Goal: Information Seeking & Learning: Learn about a topic

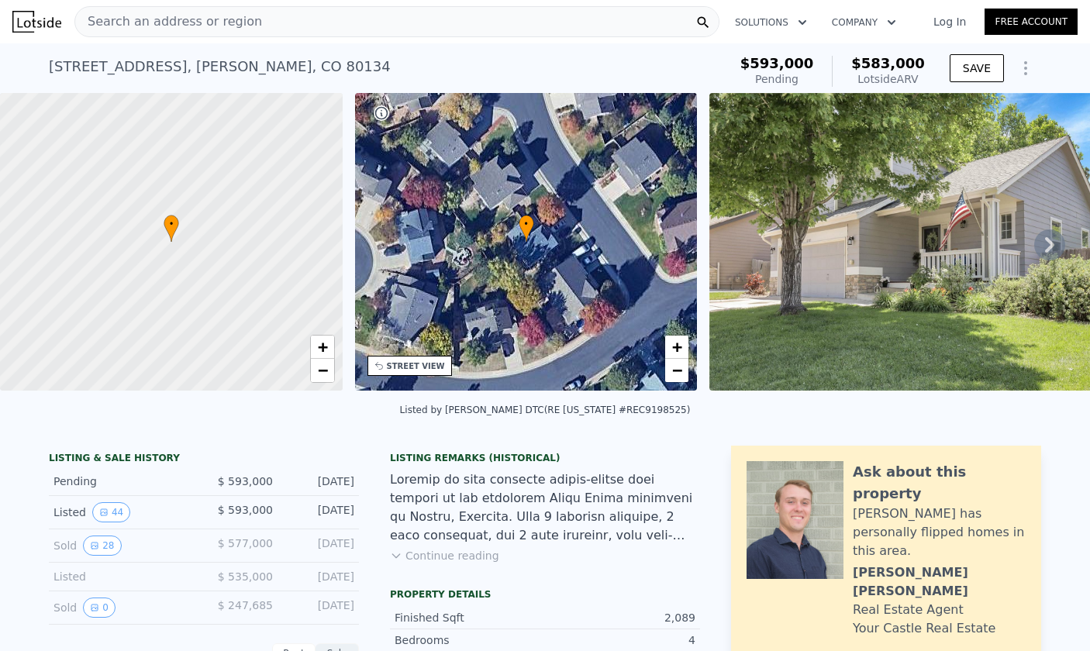
click at [1053, 235] on icon at bounding box center [1049, 244] width 31 height 31
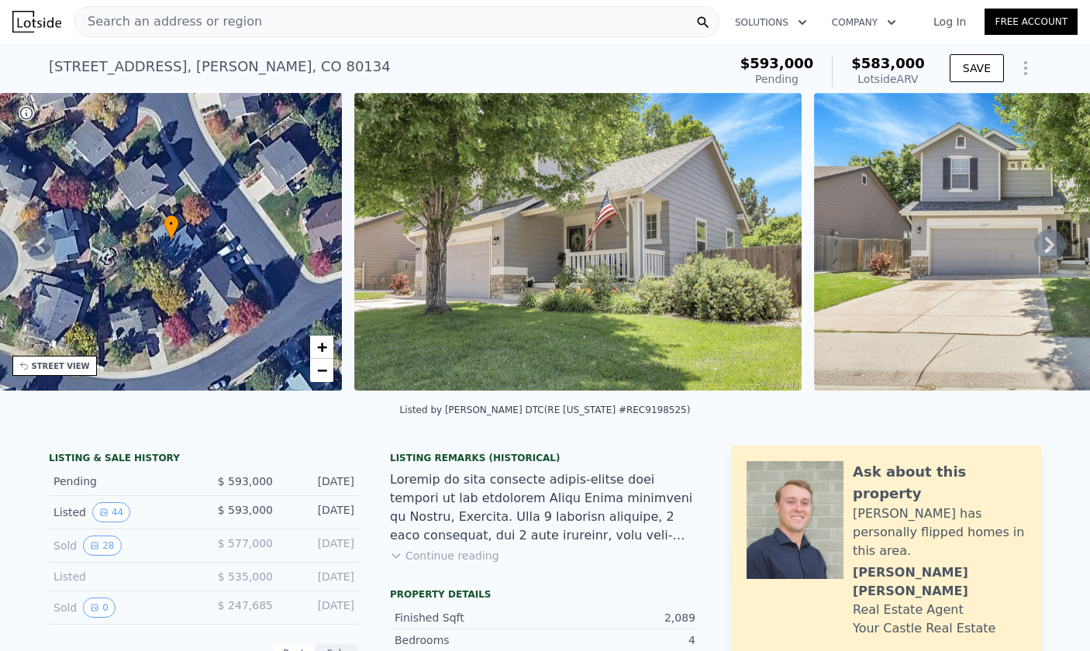
click at [1058, 242] on icon at bounding box center [1049, 244] width 31 height 31
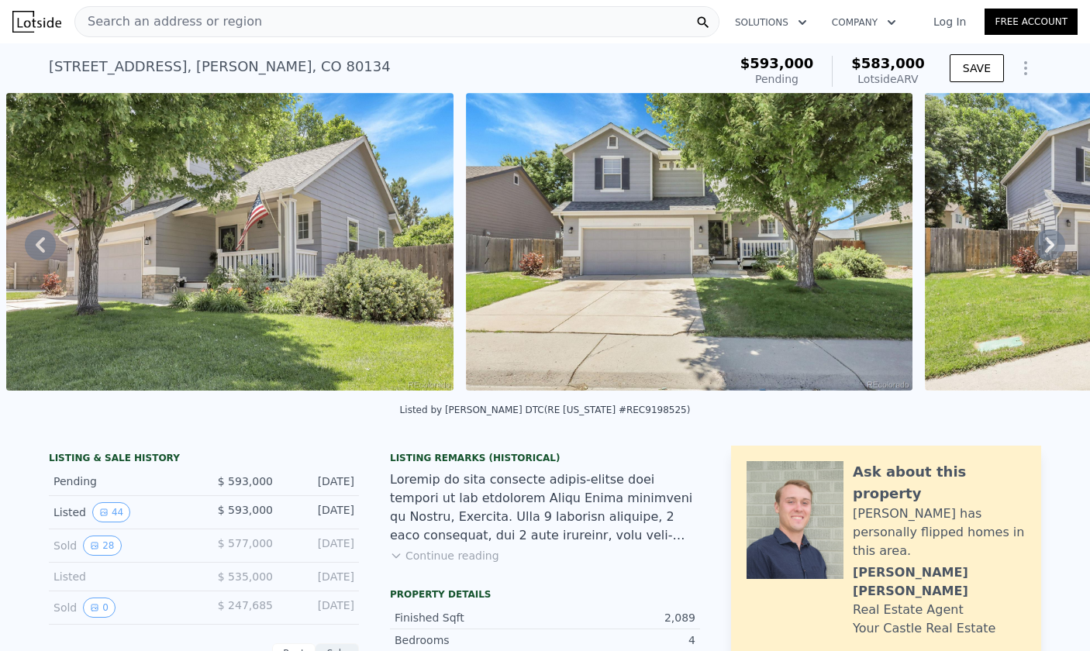
click at [1053, 241] on icon at bounding box center [1049, 244] width 31 height 31
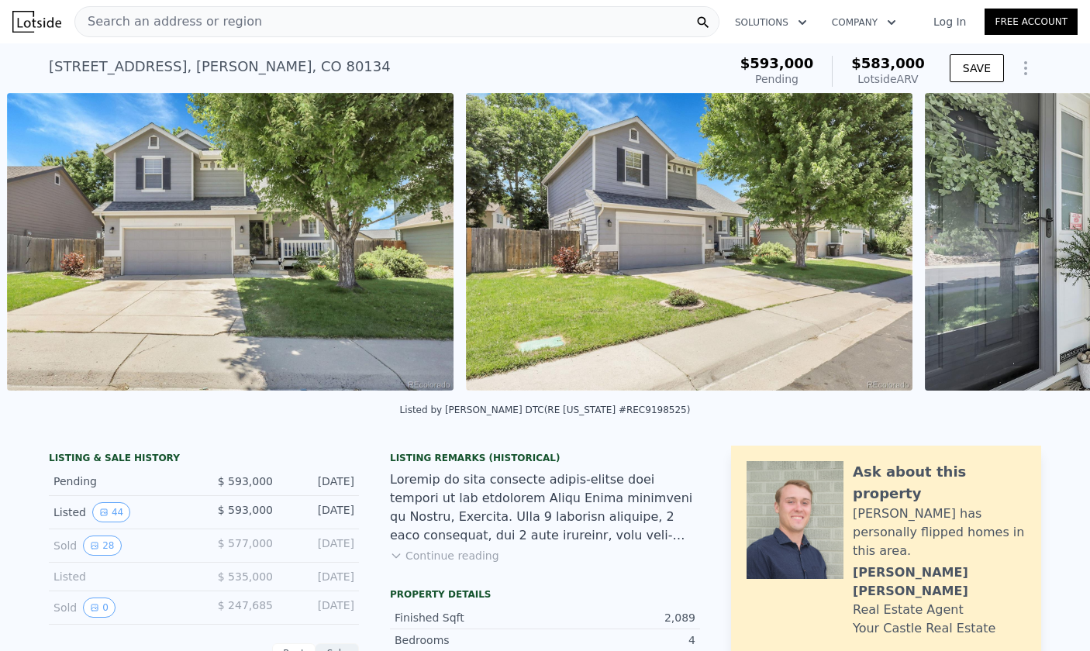
scroll to position [0, 1169]
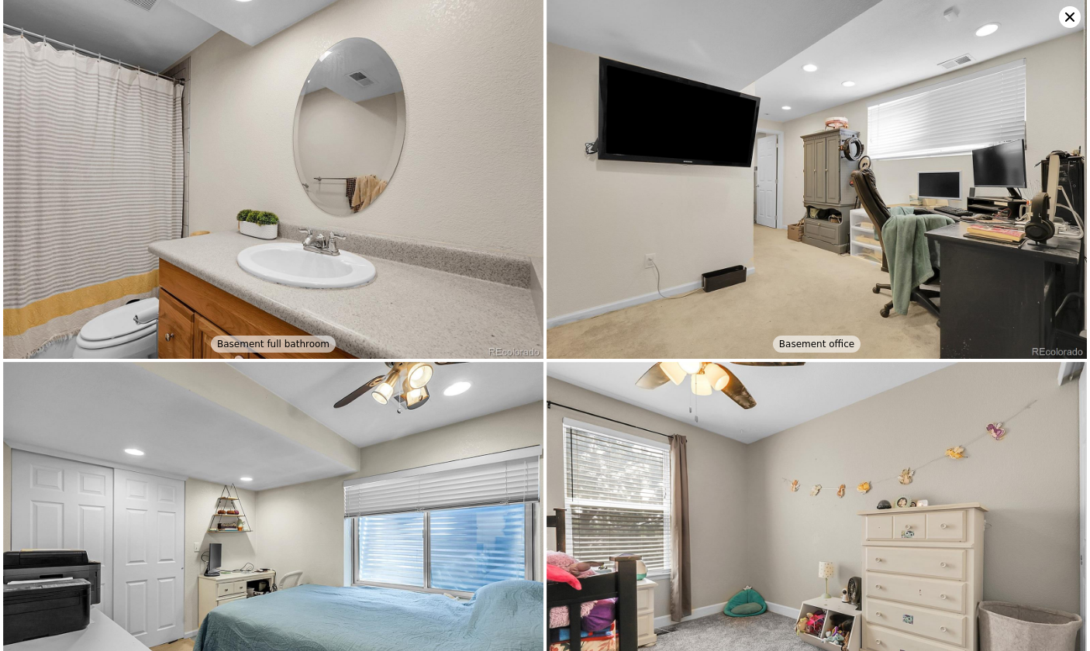
scroll to position [3267, 0]
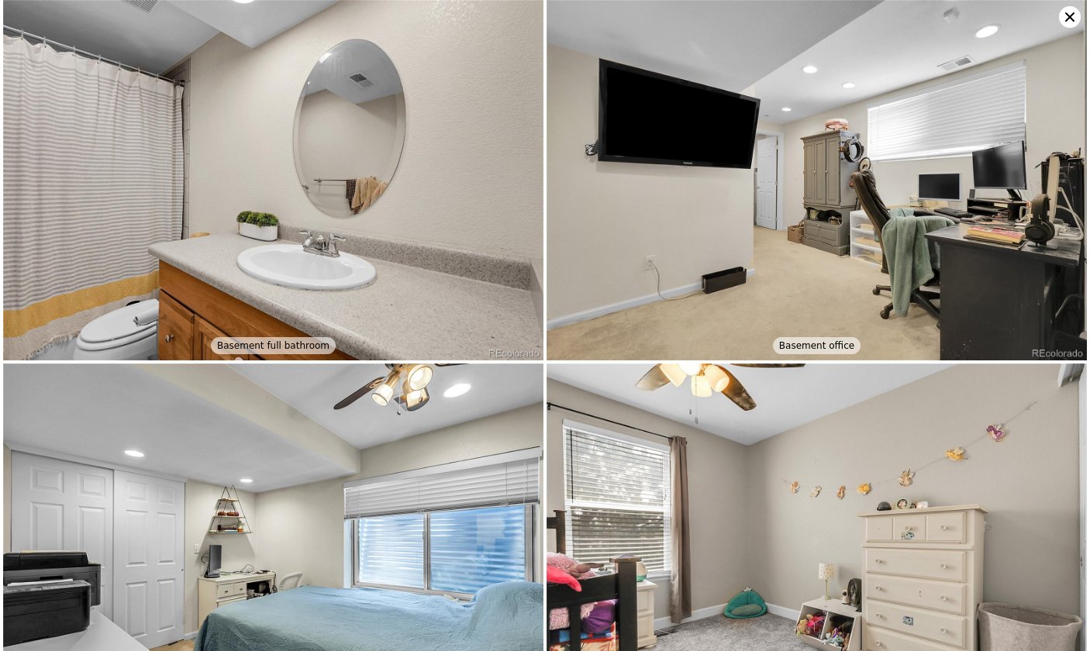
drag, startPoint x: 1068, startPoint y: 16, endPoint x: 1053, endPoint y: 22, distance: 17.0
click at [1066, 16] on icon at bounding box center [1070, 17] width 22 height 22
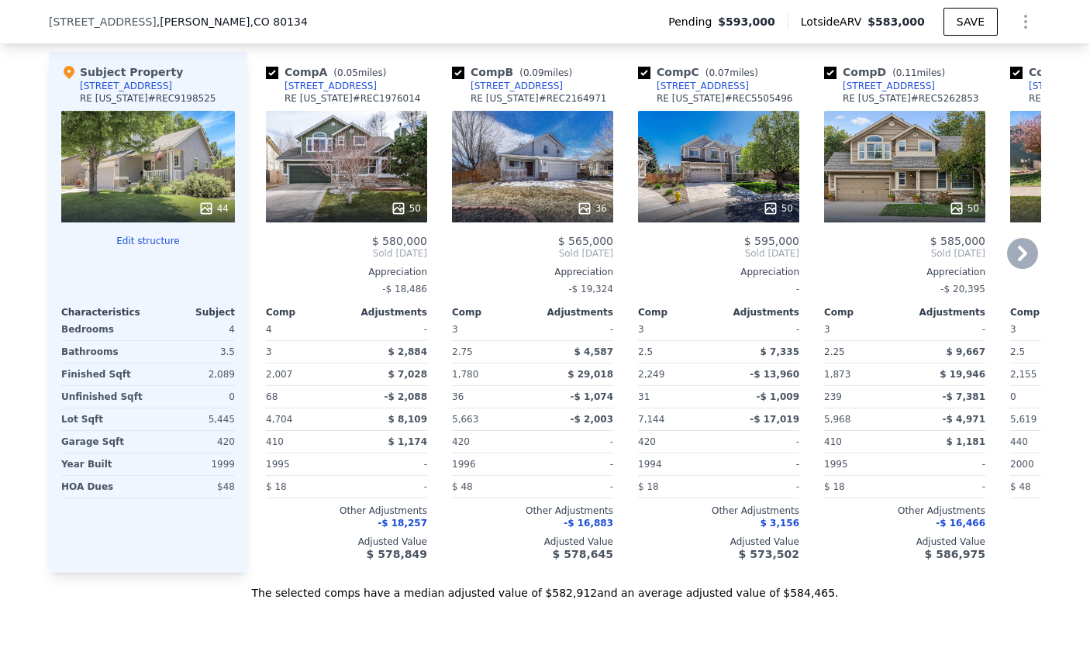
scroll to position [1752, 0]
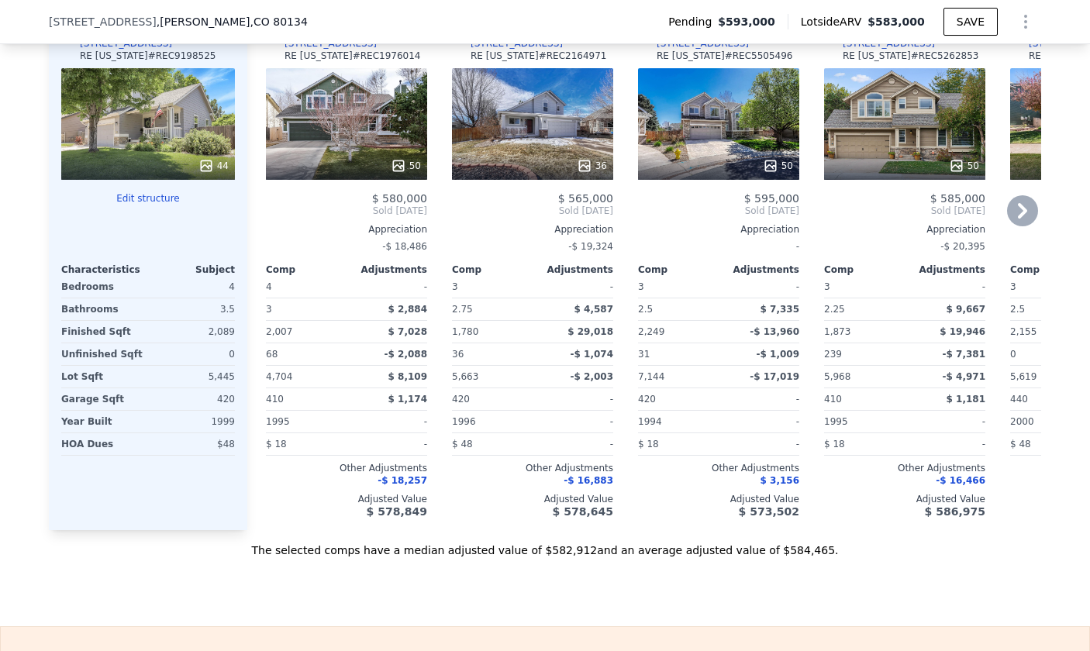
click at [418, 477] on span "-$ 18,257" at bounding box center [402, 480] width 50 height 11
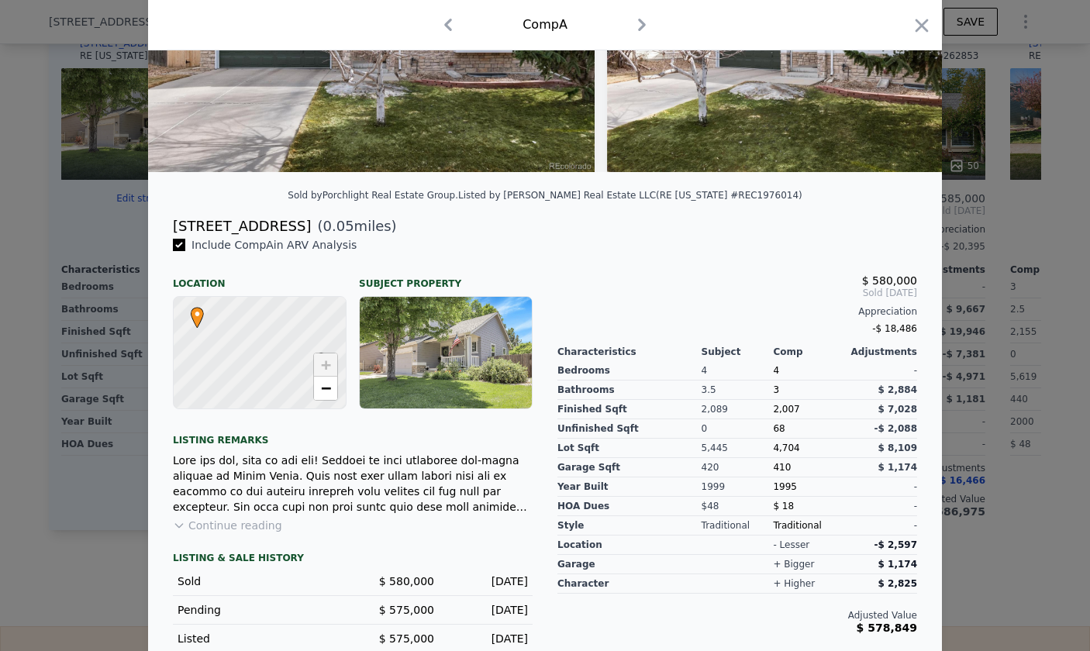
scroll to position [240, 0]
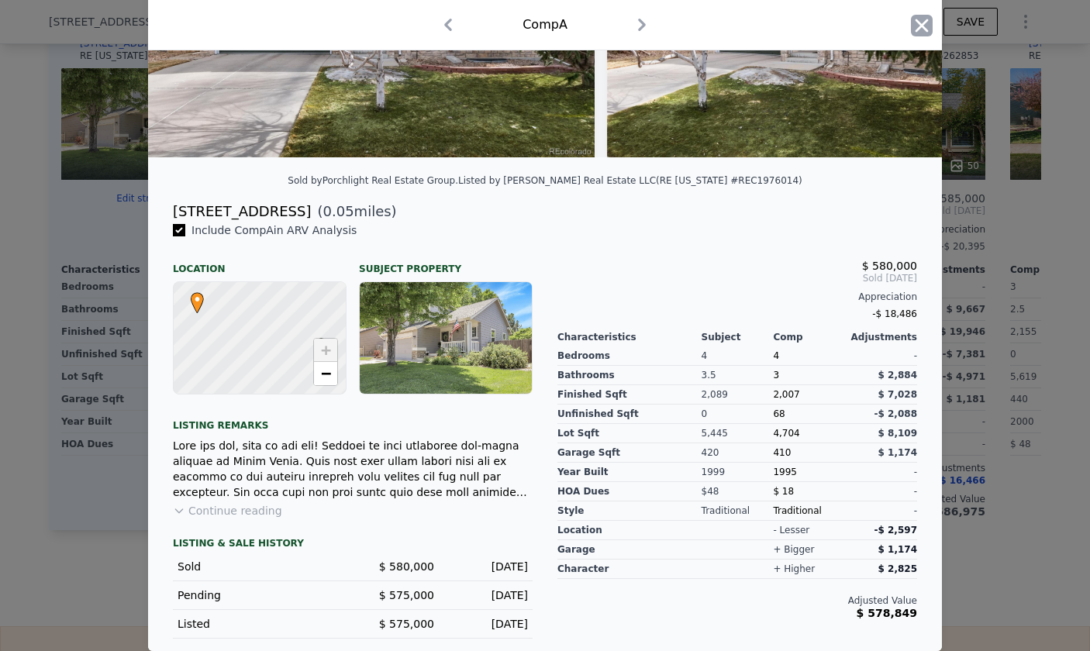
click at [918, 21] on icon "button" at bounding box center [921, 25] width 13 height 13
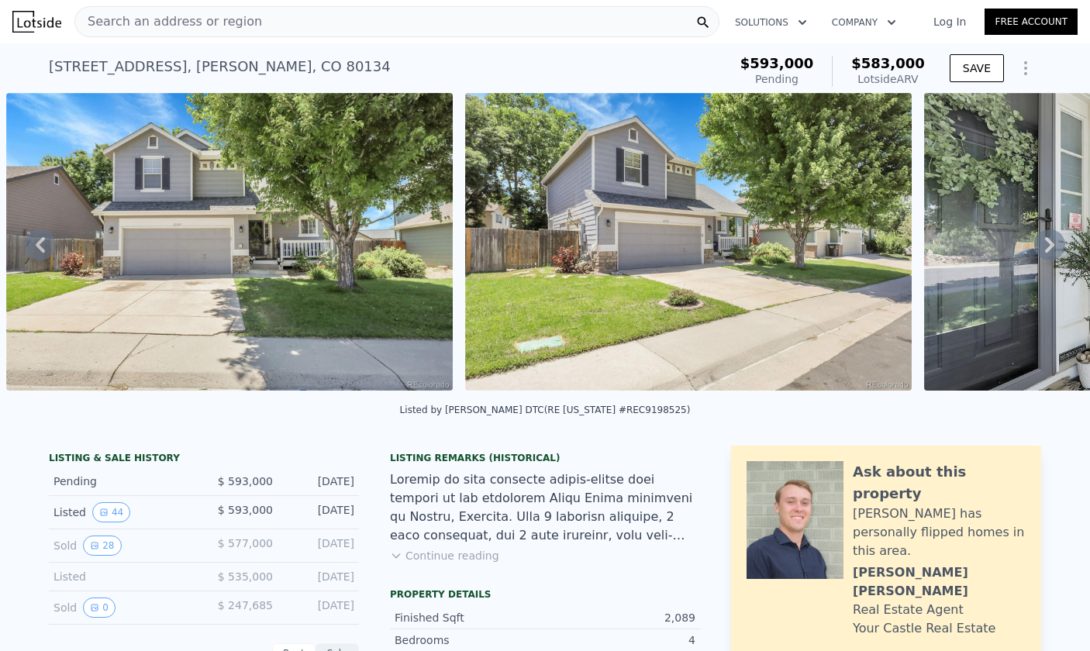
click at [895, 12] on button "Company" at bounding box center [863, 23] width 89 height 28
click at [733, 40] on div "Search an address or region Solutions Company About Lotside How it Works Open m…" at bounding box center [544, 21] width 1065 height 37
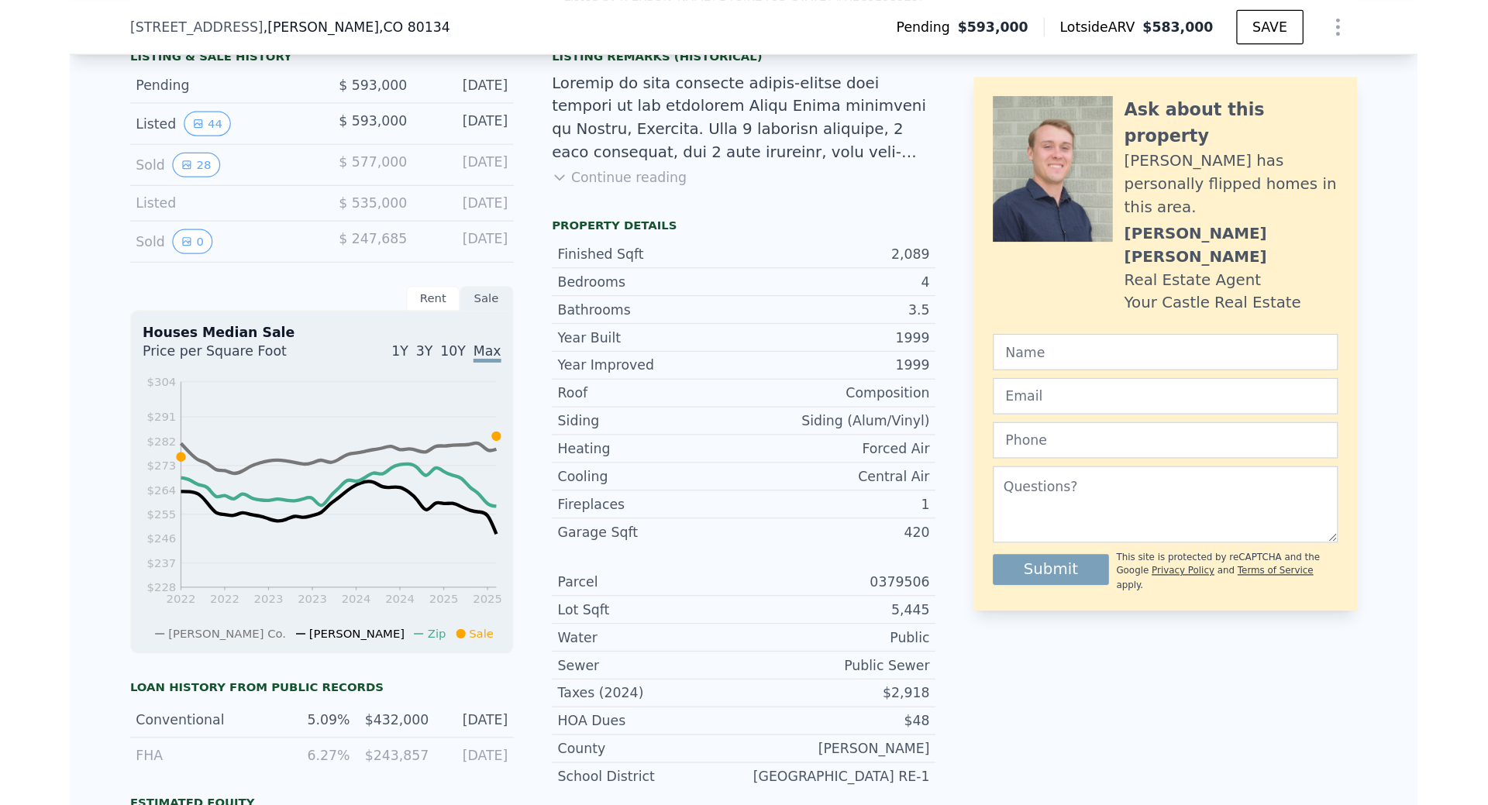
scroll to position [190, 0]
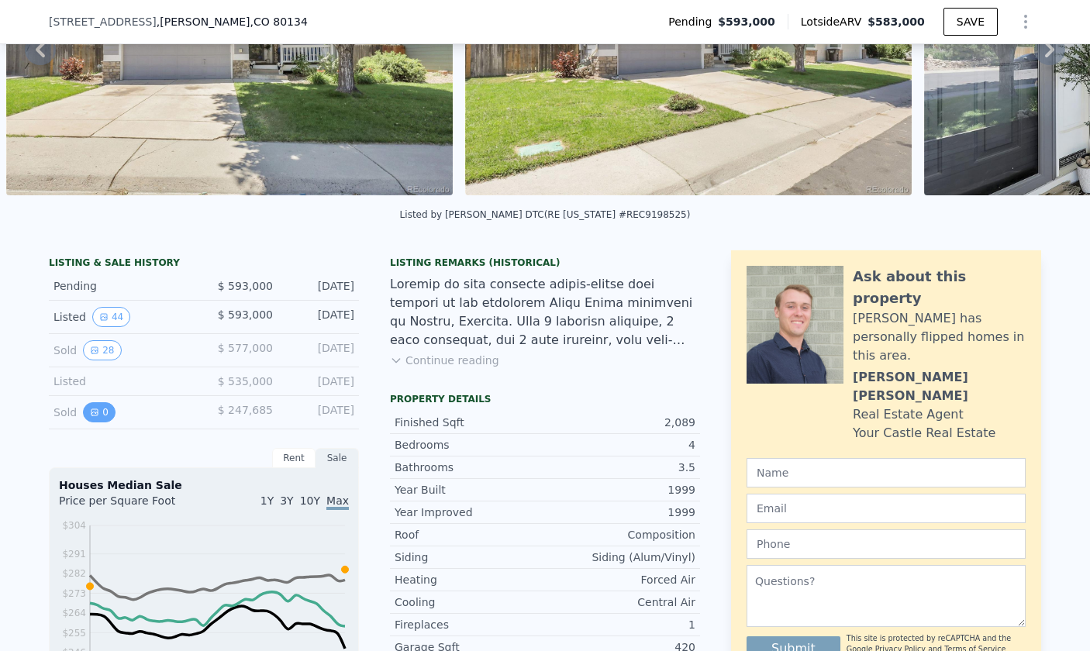
click at [102, 413] on button "0" at bounding box center [99, 412] width 33 height 20
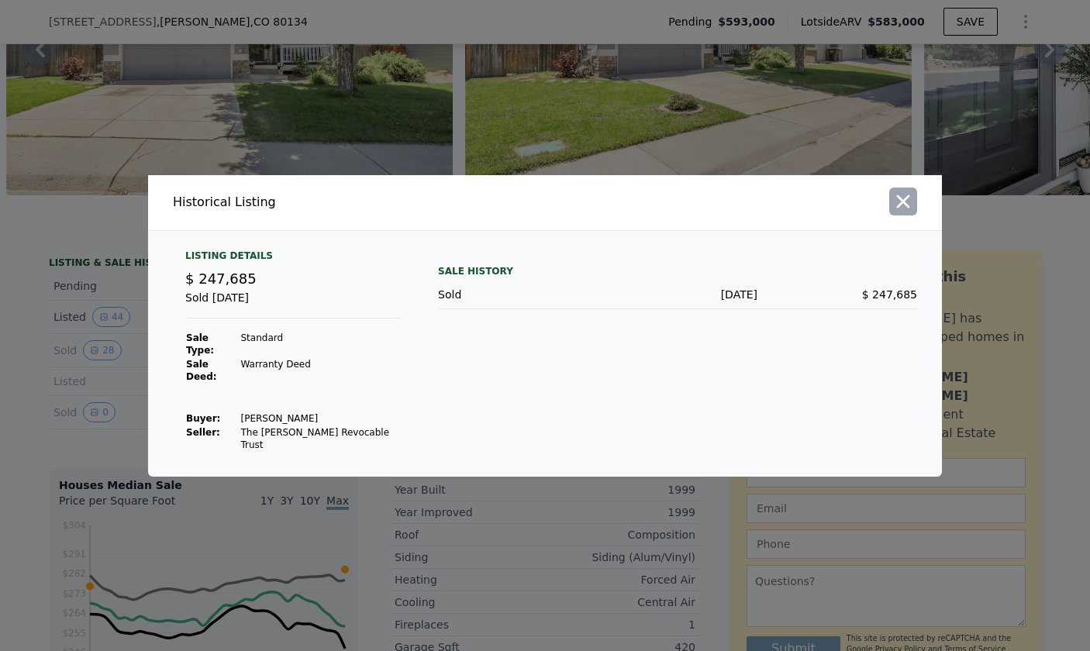
click at [891, 215] on button "button" at bounding box center [903, 202] width 28 height 28
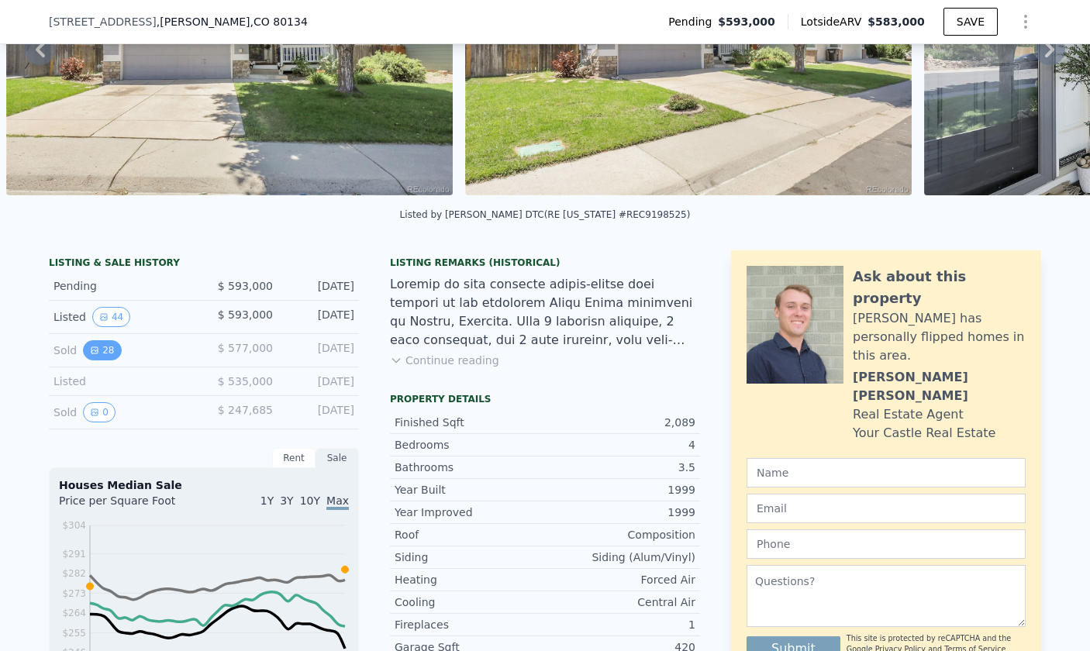
click at [107, 352] on button "28" at bounding box center [102, 350] width 38 height 20
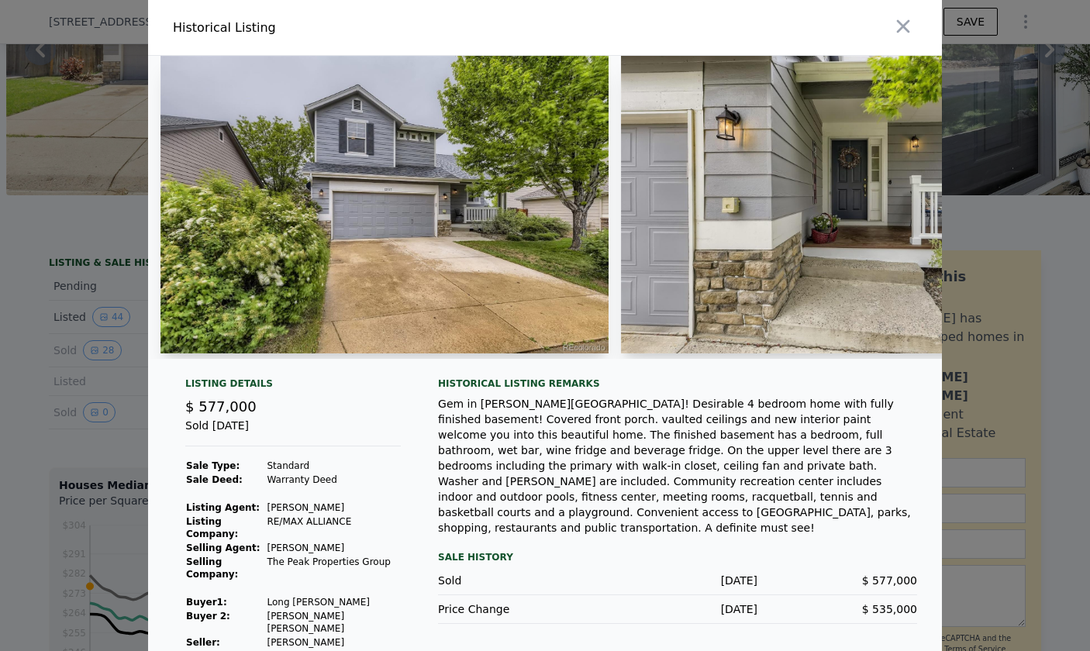
click at [522, 276] on img at bounding box center [384, 205] width 448 height 298
click at [896, 29] on icon "button" at bounding box center [903, 27] width 22 height 22
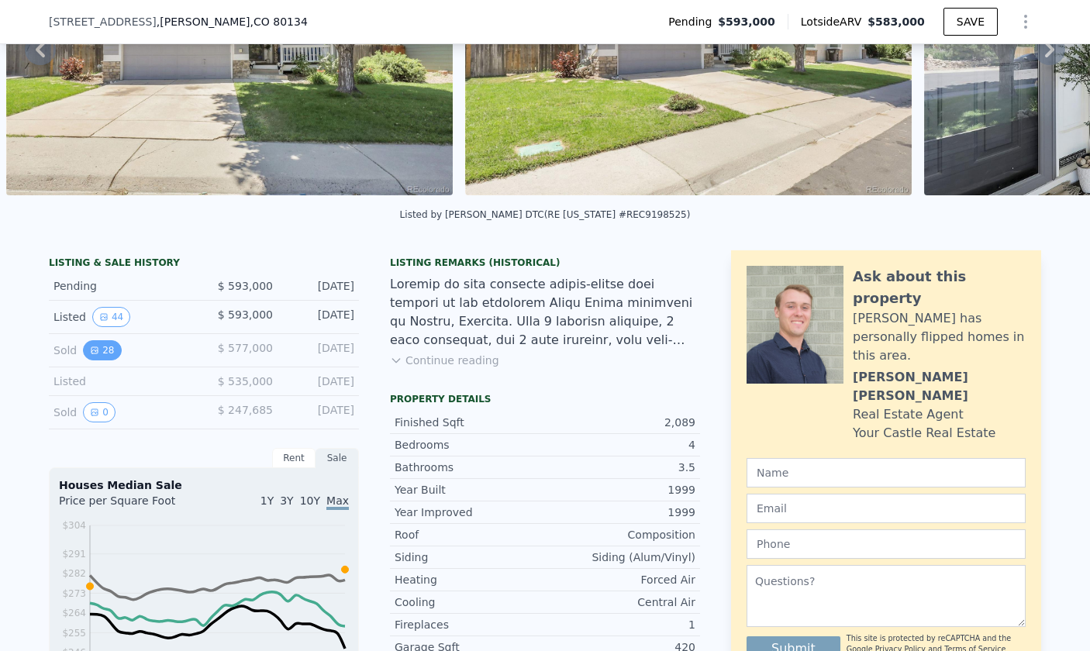
click at [98, 353] on button "28" at bounding box center [102, 350] width 38 height 20
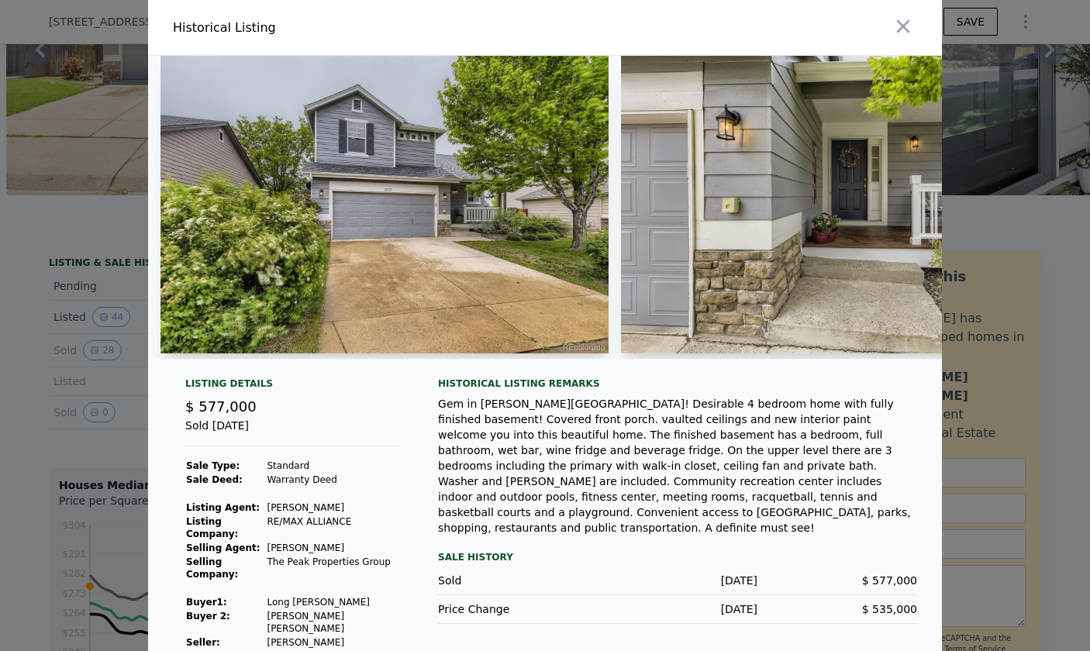
click at [519, 349] on img at bounding box center [384, 205] width 448 height 298
click at [437, 222] on img at bounding box center [384, 205] width 448 height 298
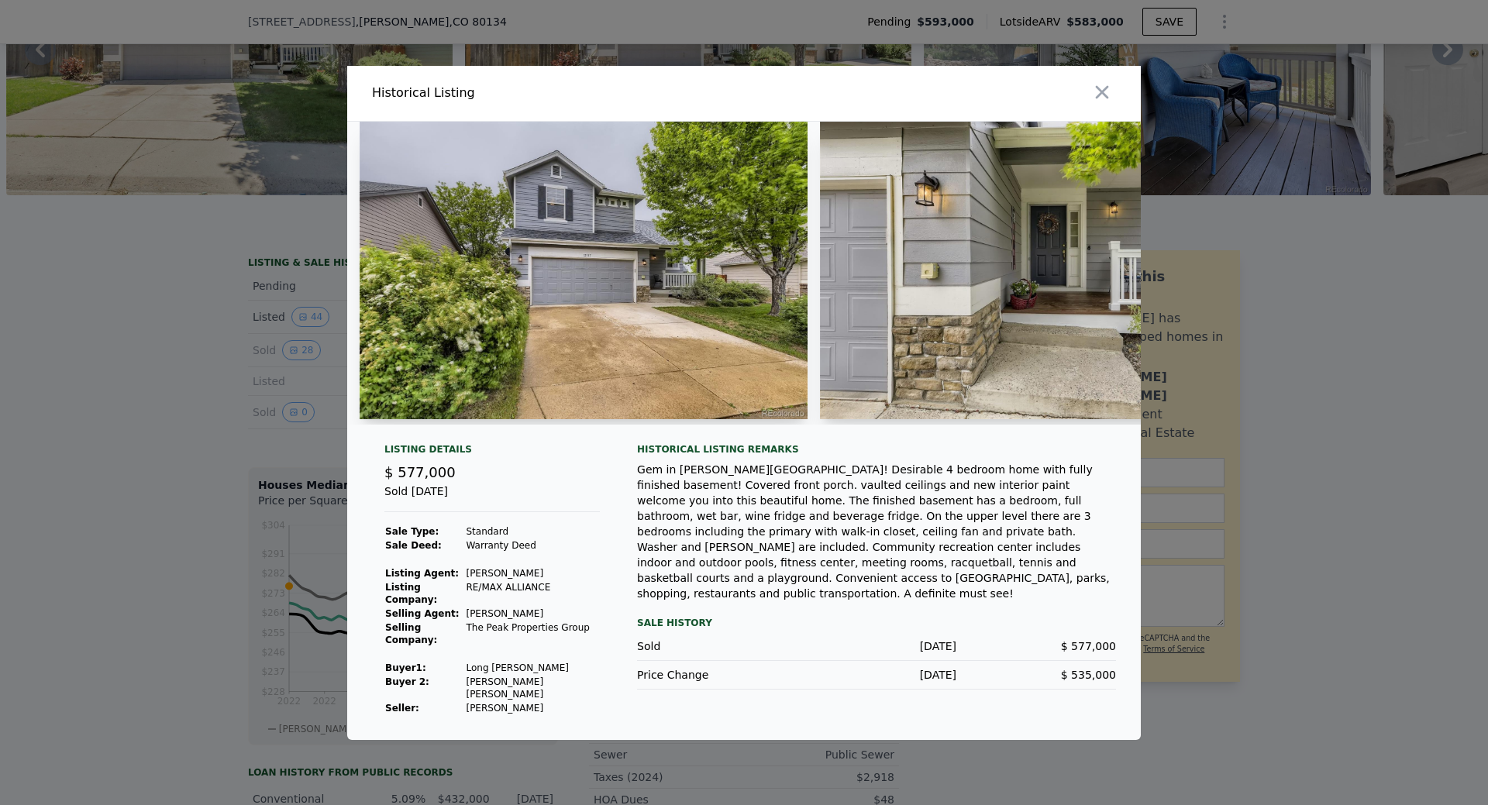
click at [932, 267] on img at bounding box center [1043, 271] width 446 height 298
click at [1089, 103] on icon "button" at bounding box center [1102, 92] width 22 height 22
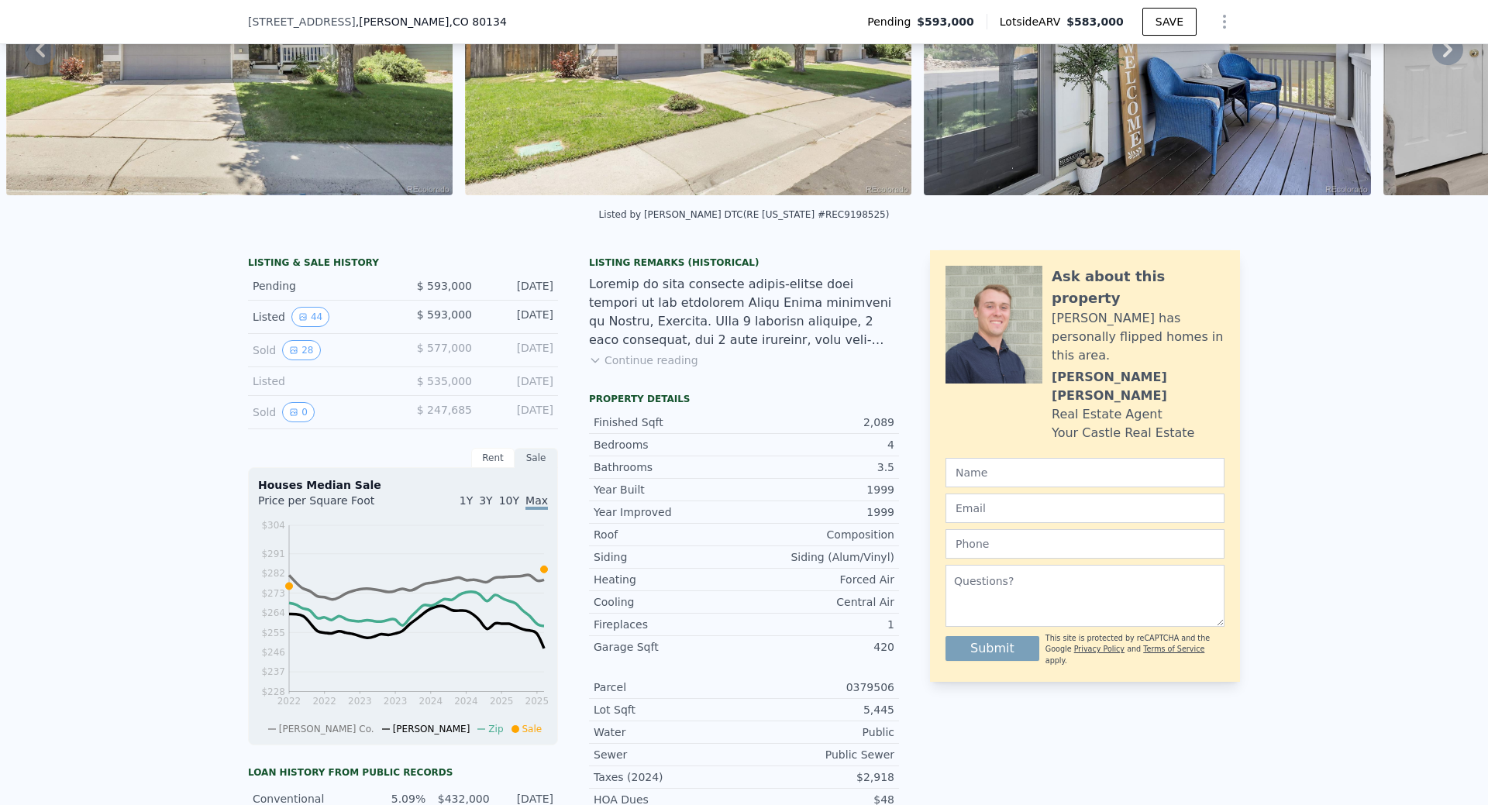
click at [388, 354] on div "Sold 28" at bounding box center [322, 350] width 138 height 20
click at [463, 334] on div "Sold 28 $ 577,000 [DATE]" at bounding box center [403, 350] width 310 height 33
drag, startPoint x: 267, startPoint y: 343, endPoint x: 285, endPoint y: 337, distance: 18.9
click at [273, 343] on div "Sold 28" at bounding box center [322, 350] width 138 height 20
click at [305, 319] on button "44" at bounding box center [310, 317] width 38 height 20
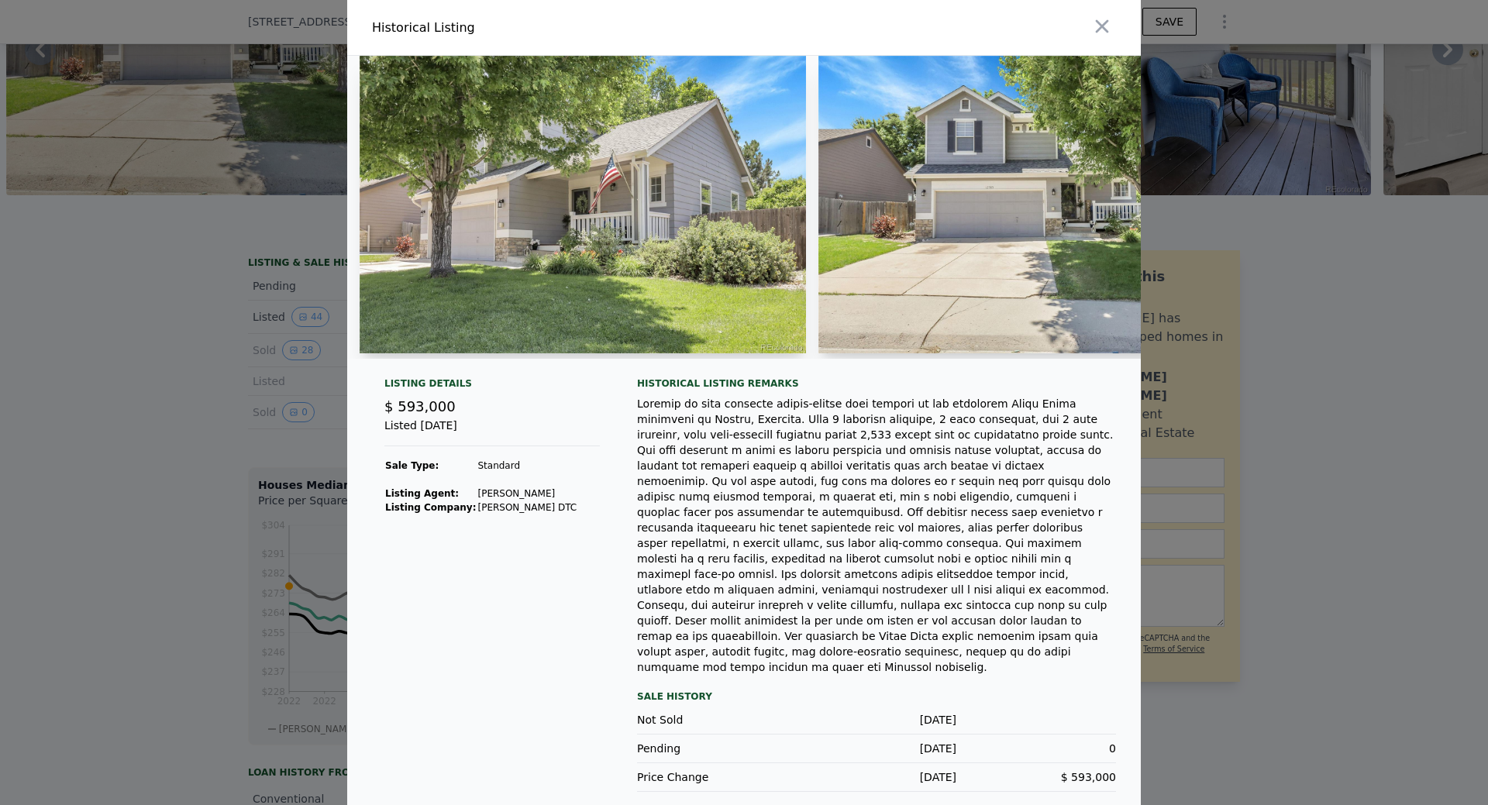
click at [991, 250] on img at bounding box center [1041, 205] width 446 height 298
click at [665, 277] on img at bounding box center [583, 205] width 446 height 298
click at [1089, 37] on icon "button" at bounding box center [1102, 27] width 22 height 22
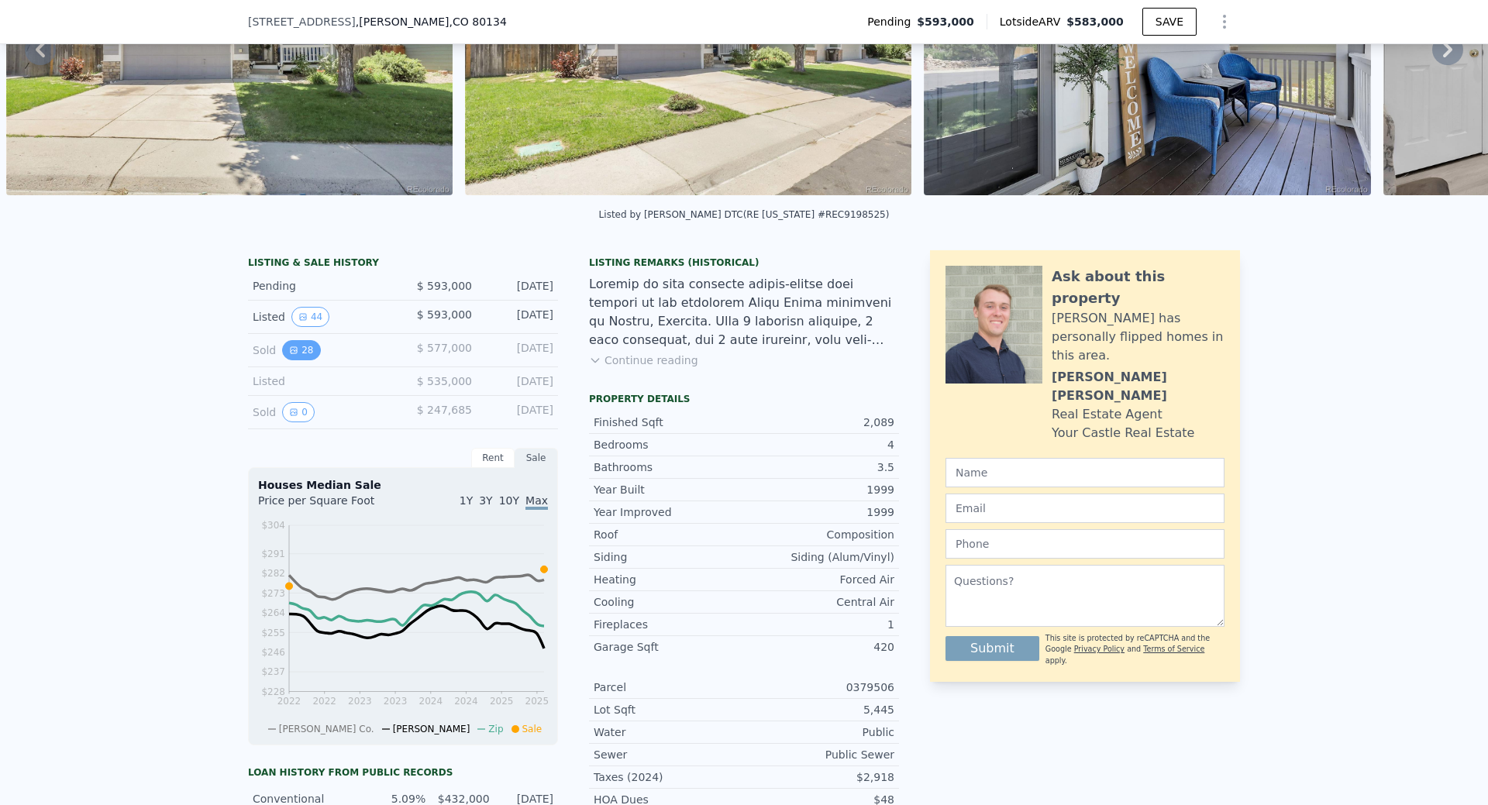
click at [306, 352] on button "28" at bounding box center [301, 350] width 38 height 20
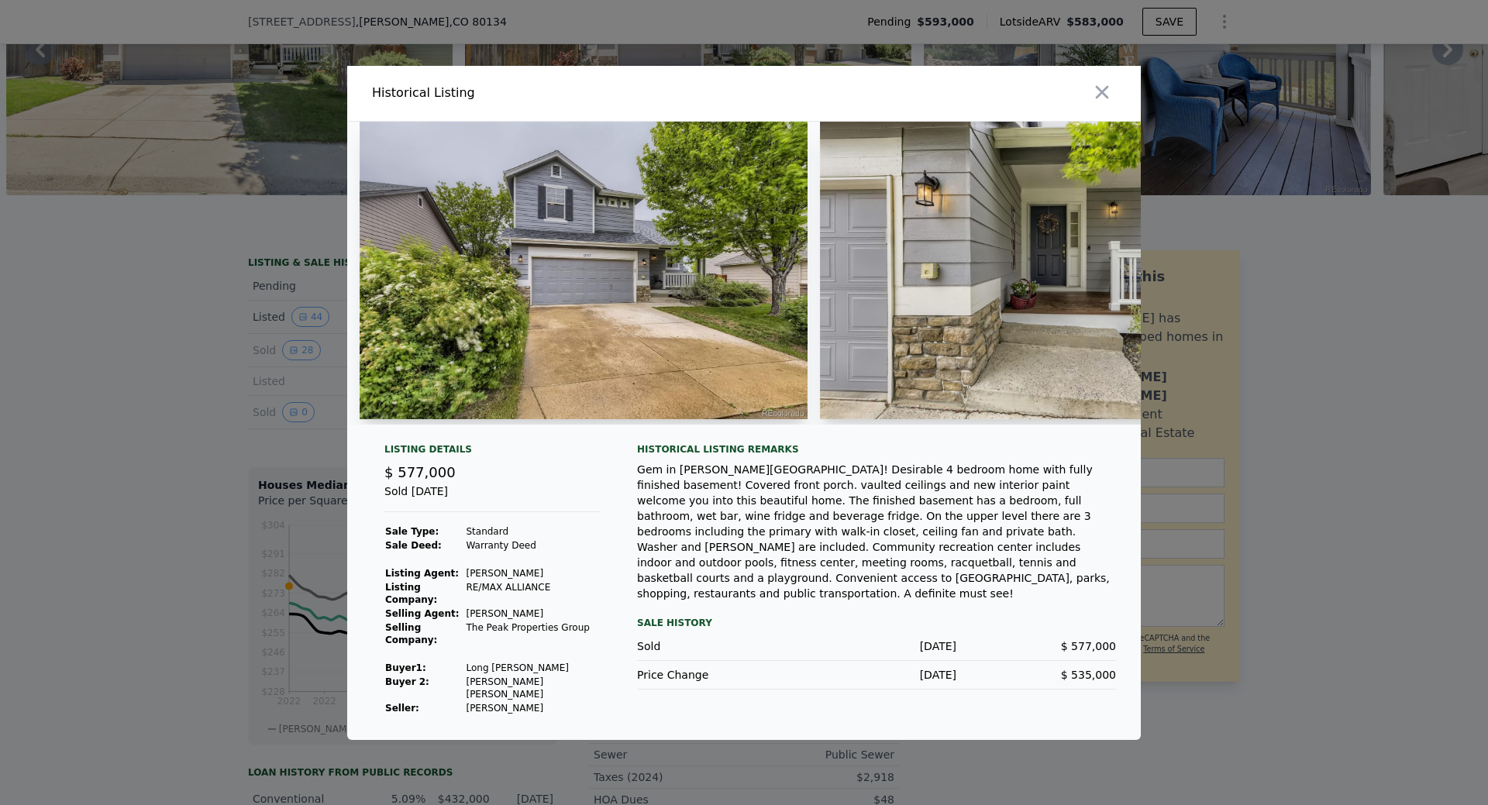
click at [414, 102] on div "Historical Listing" at bounding box center [555, 93] width 366 height 19
click at [444, 102] on div "Historical Listing" at bounding box center [555, 93] width 366 height 19
click at [1089, 103] on icon "button" at bounding box center [1102, 92] width 22 height 22
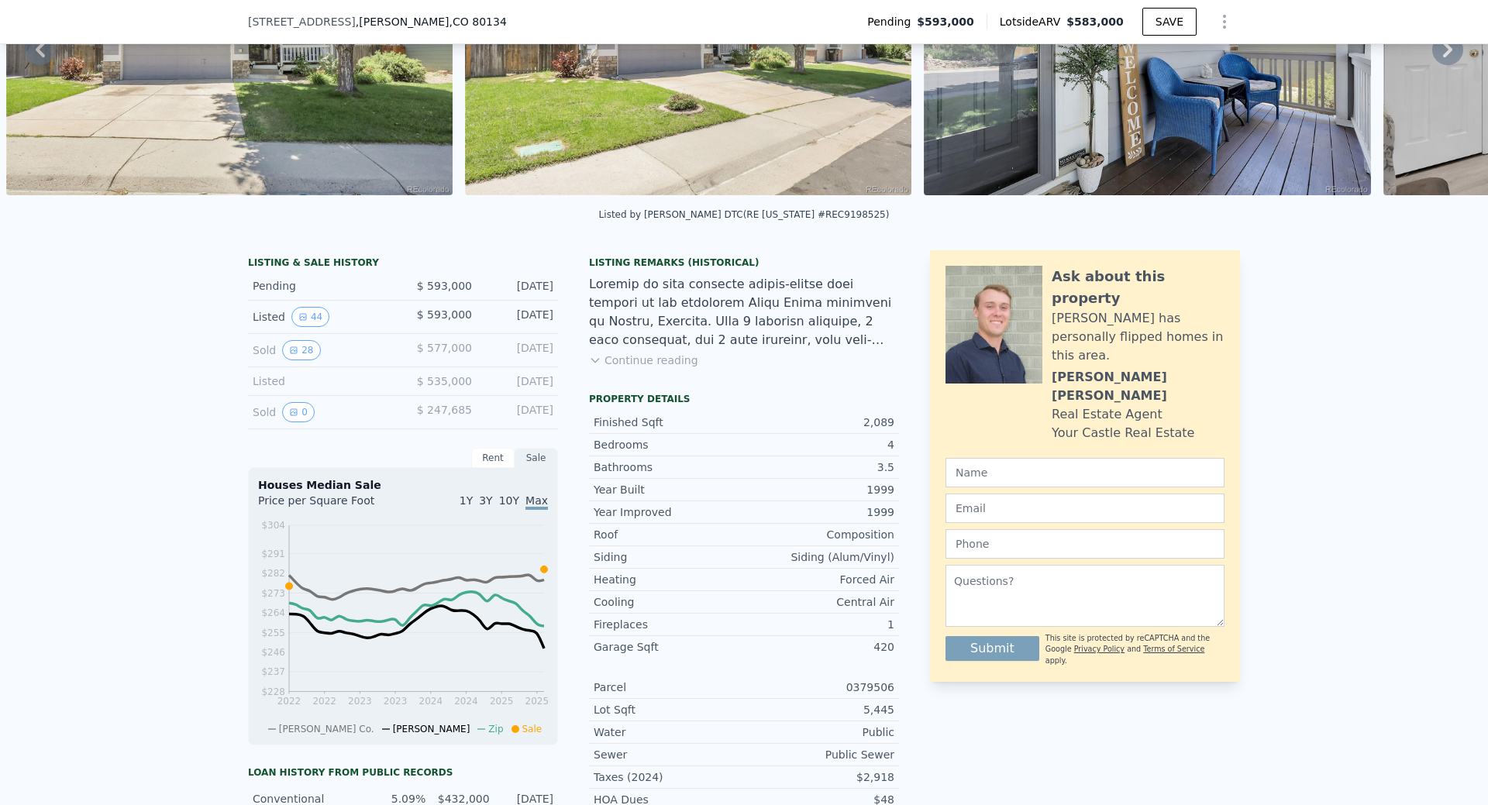
click at [777, 380] on div "Listing Remarks (Historical) Continue reading" at bounding box center [744, 322] width 310 height 130
